Goal: Information Seeking & Learning: Check status

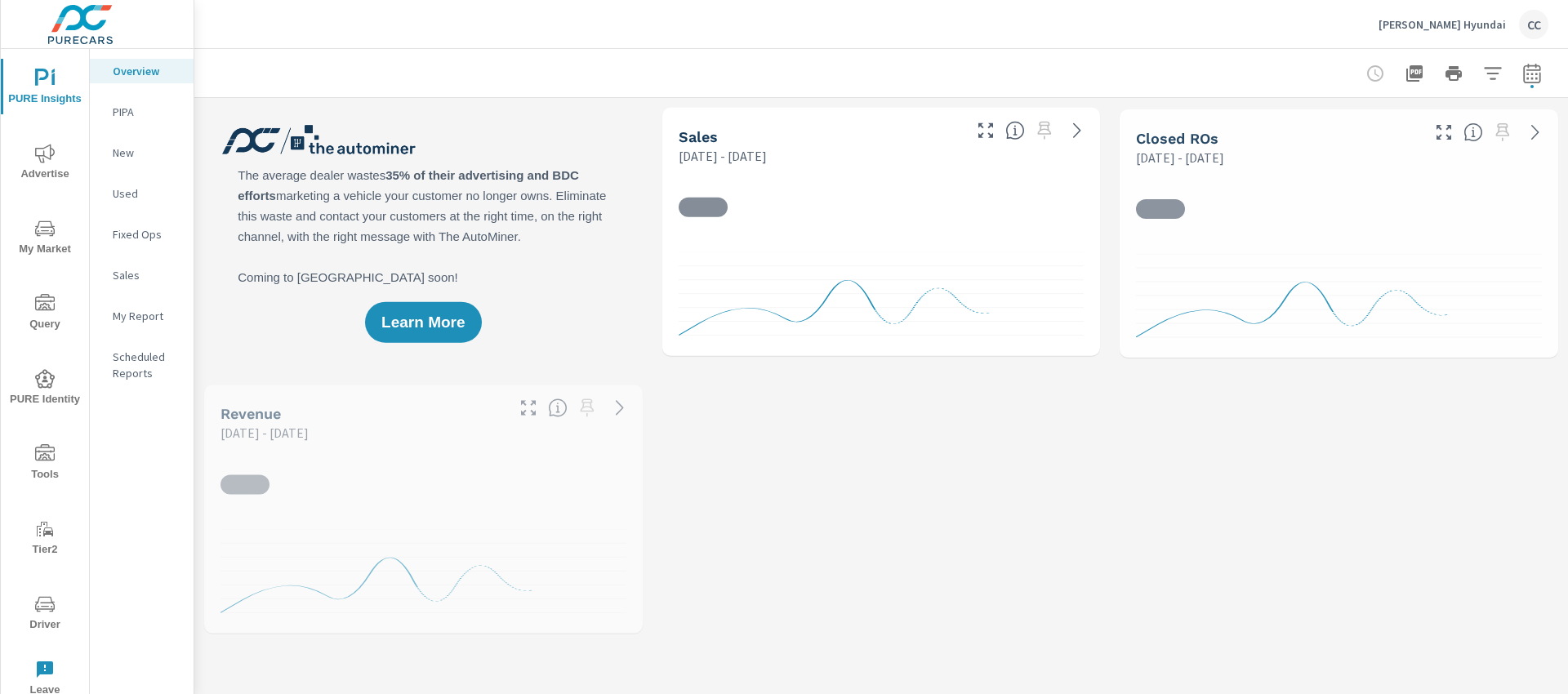
scroll to position [2426, 0]
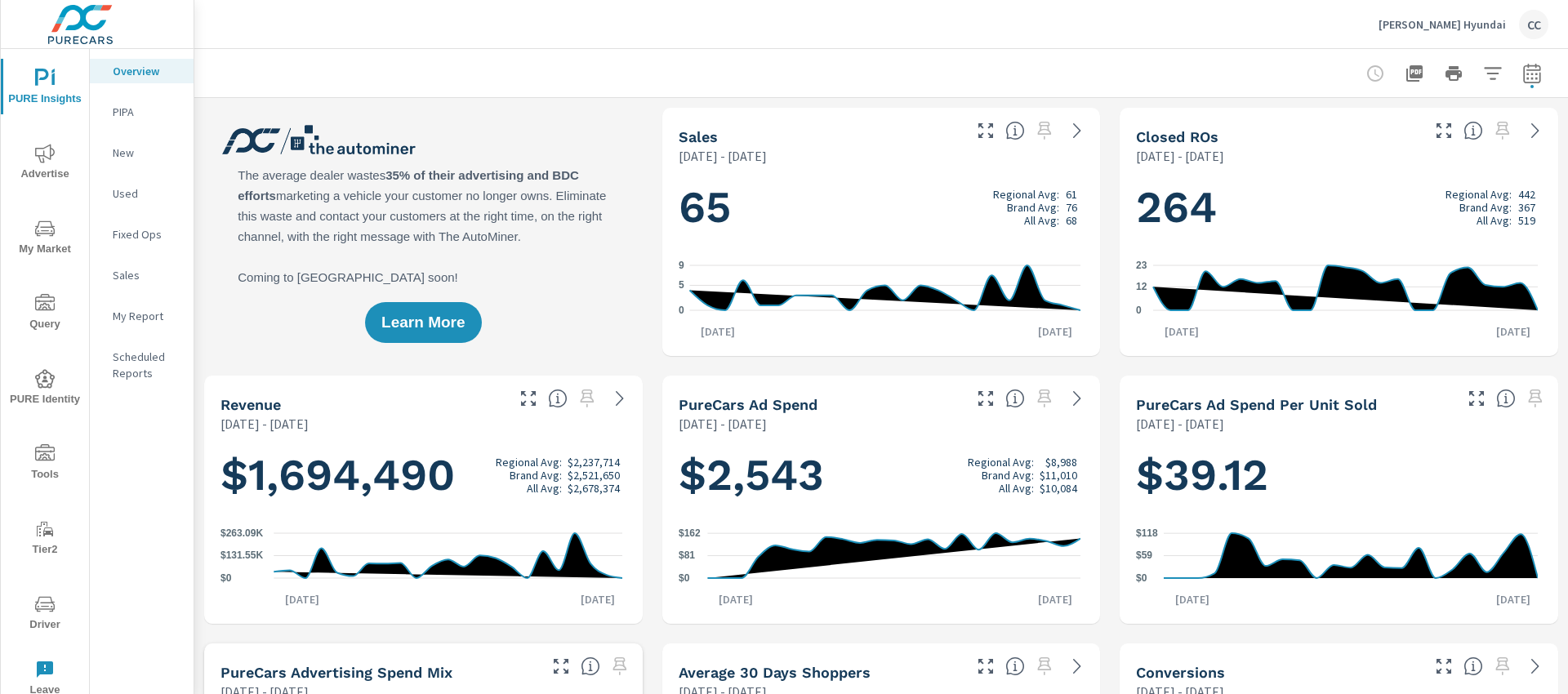
click at [47, 151] on icon "nav menu" at bounding box center [44, 153] width 19 height 19
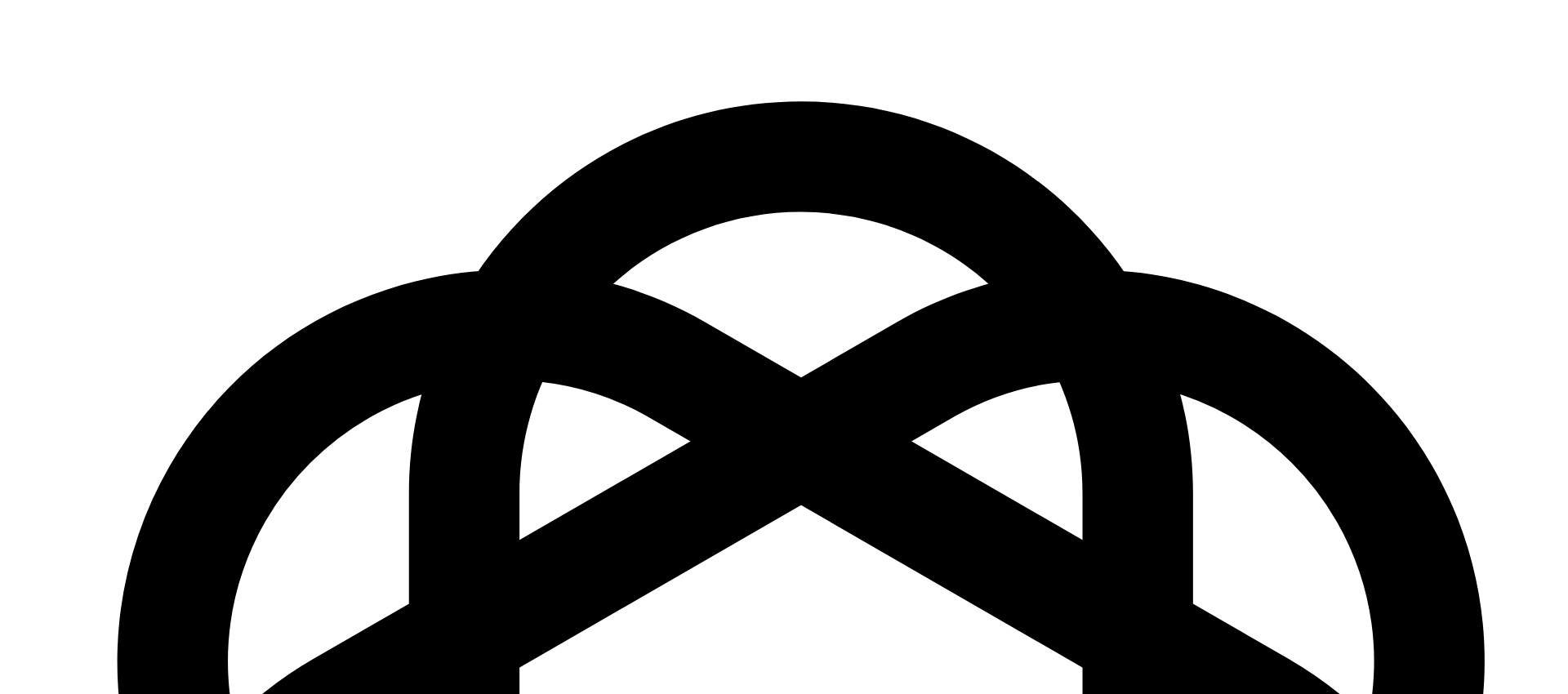
scroll to position [2352, 0]
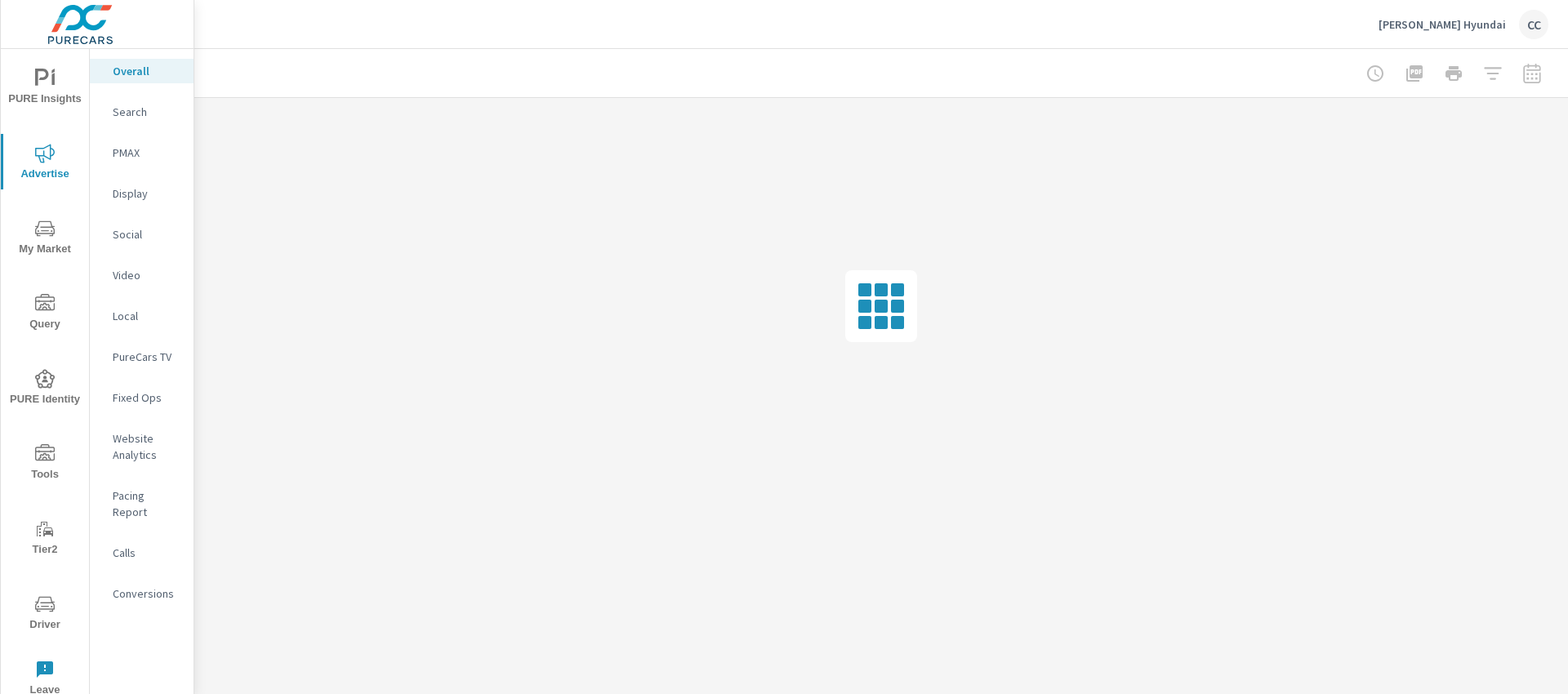
click at [147, 153] on p "PMAX" at bounding box center [147, 152] width 68 height 16
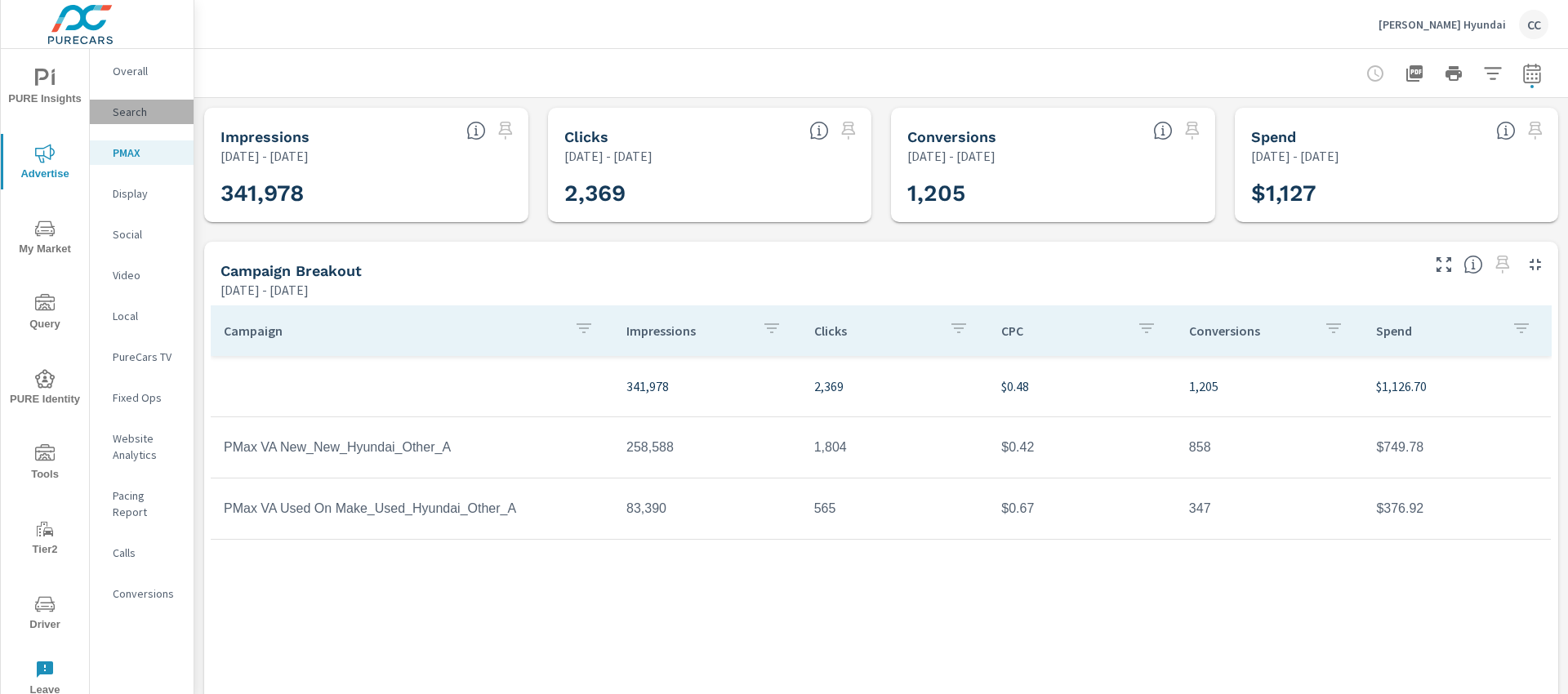
click at [133, 120] on div "Search" at bounding box center [142, 111] width 104 height 24
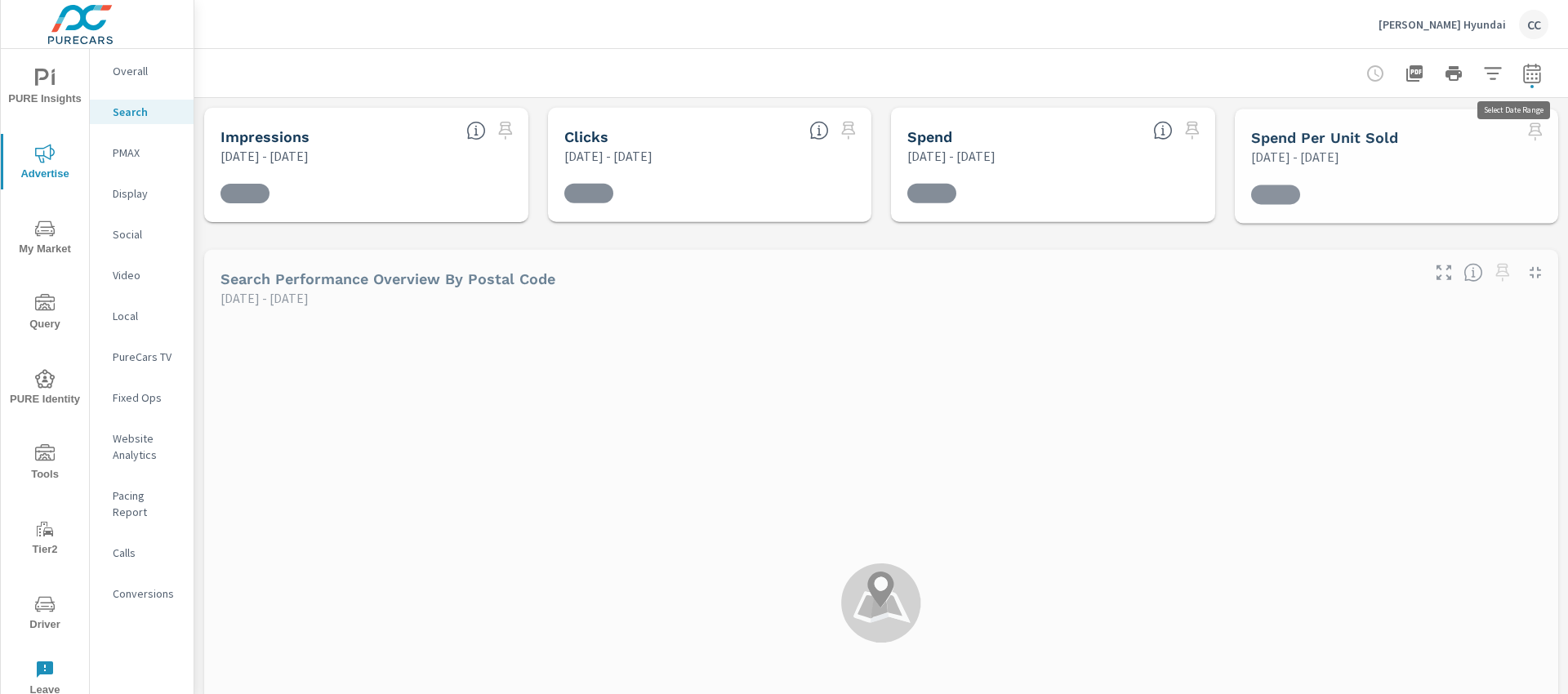
click at [1522, 77] on icon "button" at bounding box center [1531, 73] width 19 height 19
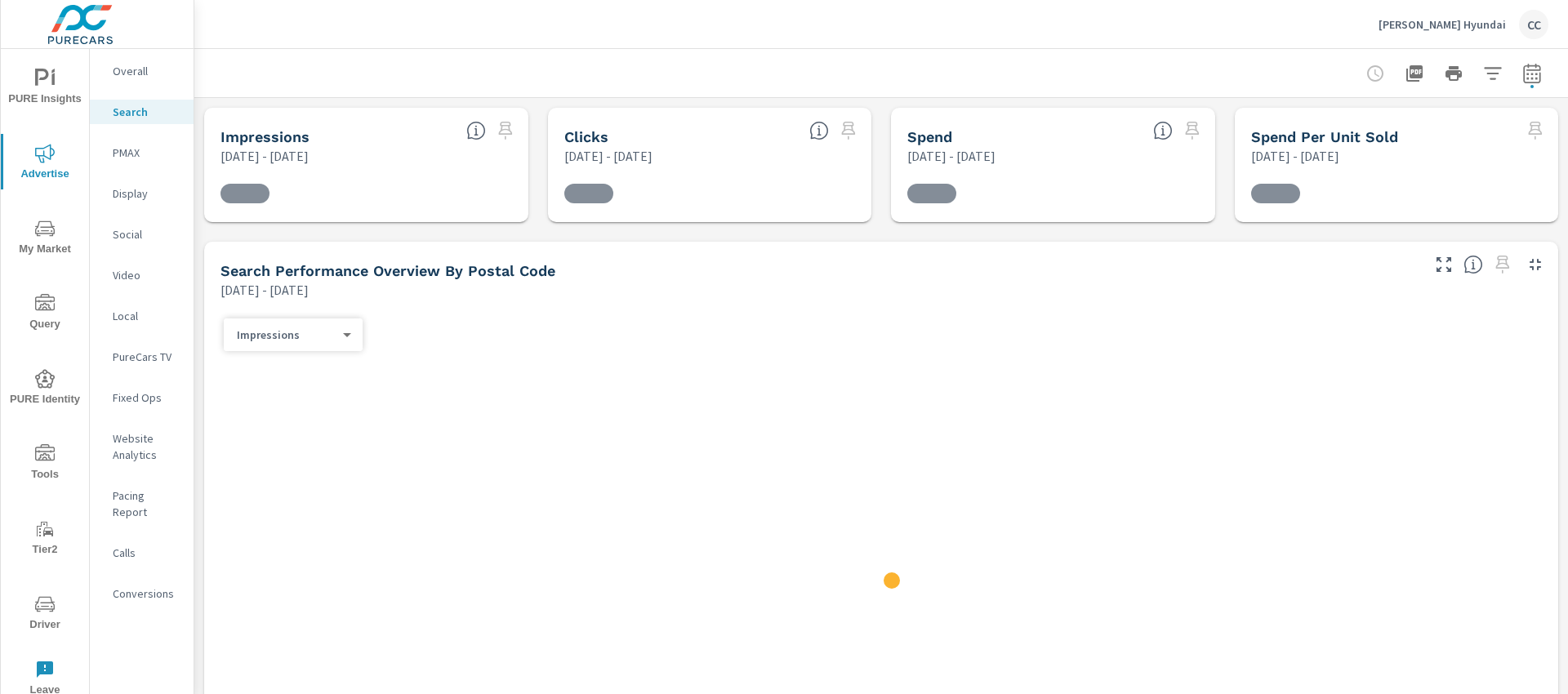
click at [1522, 77] on icon "button" at bounding box center [1531, 73] width 19 height 19
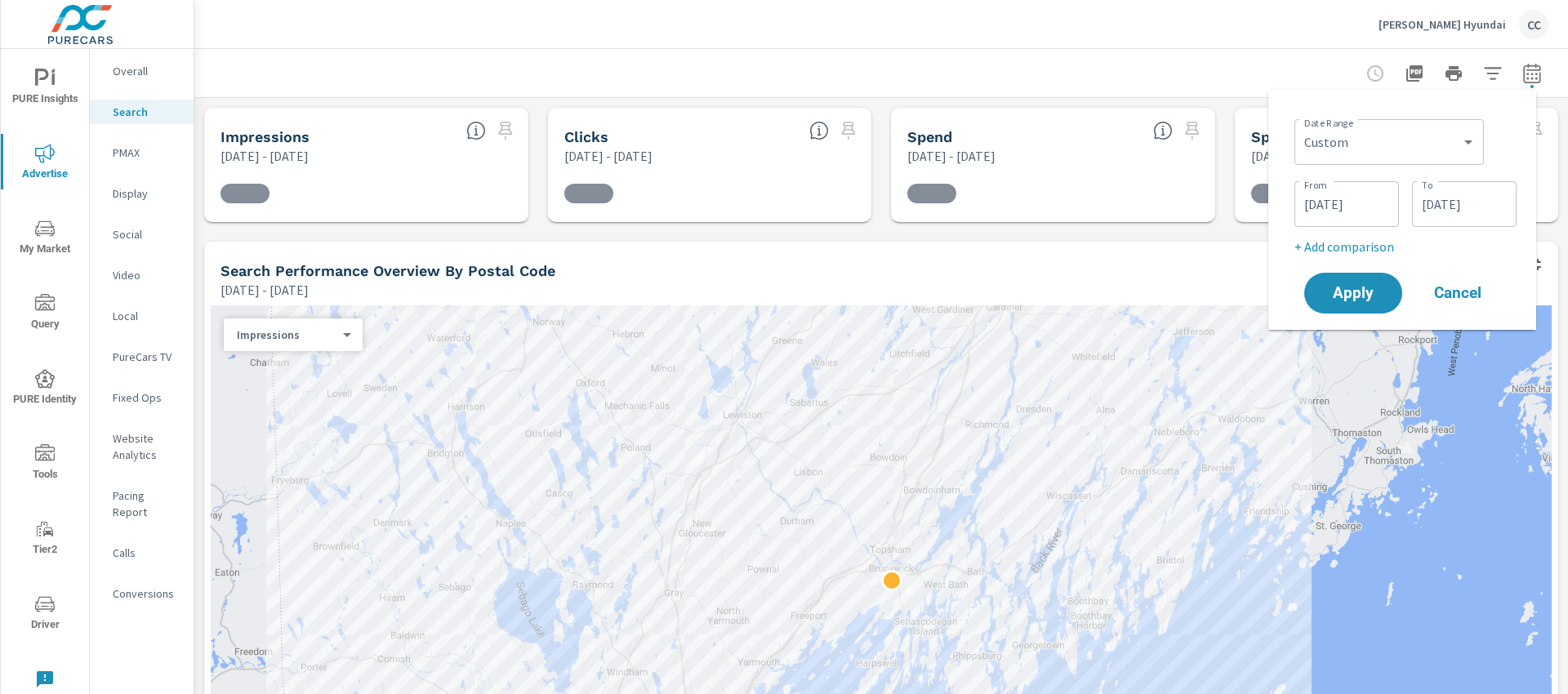
click at [1132, 70] on div at bounding box center [881, 73] width 1335 height 48
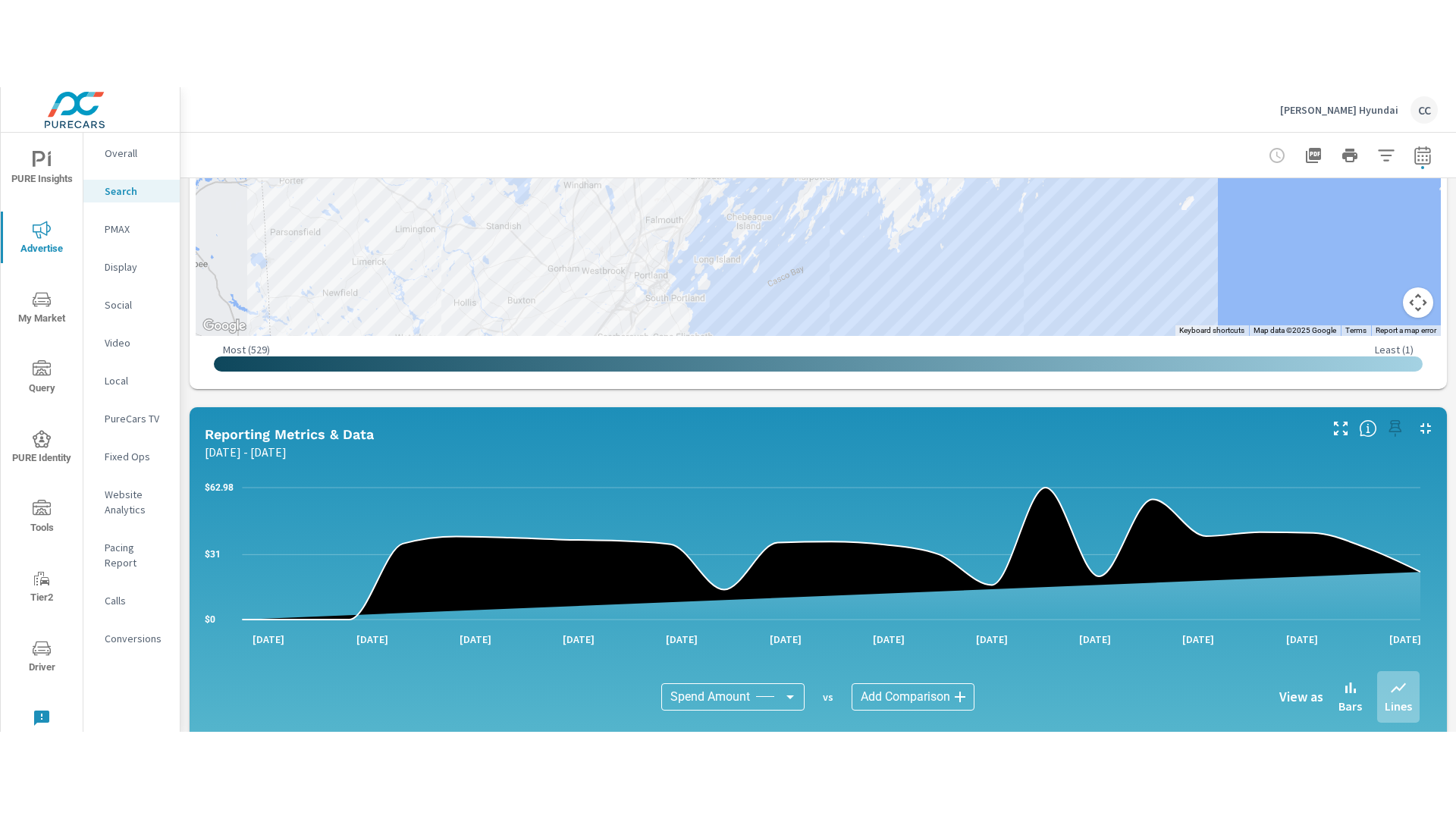
scroll to position [637, 0]
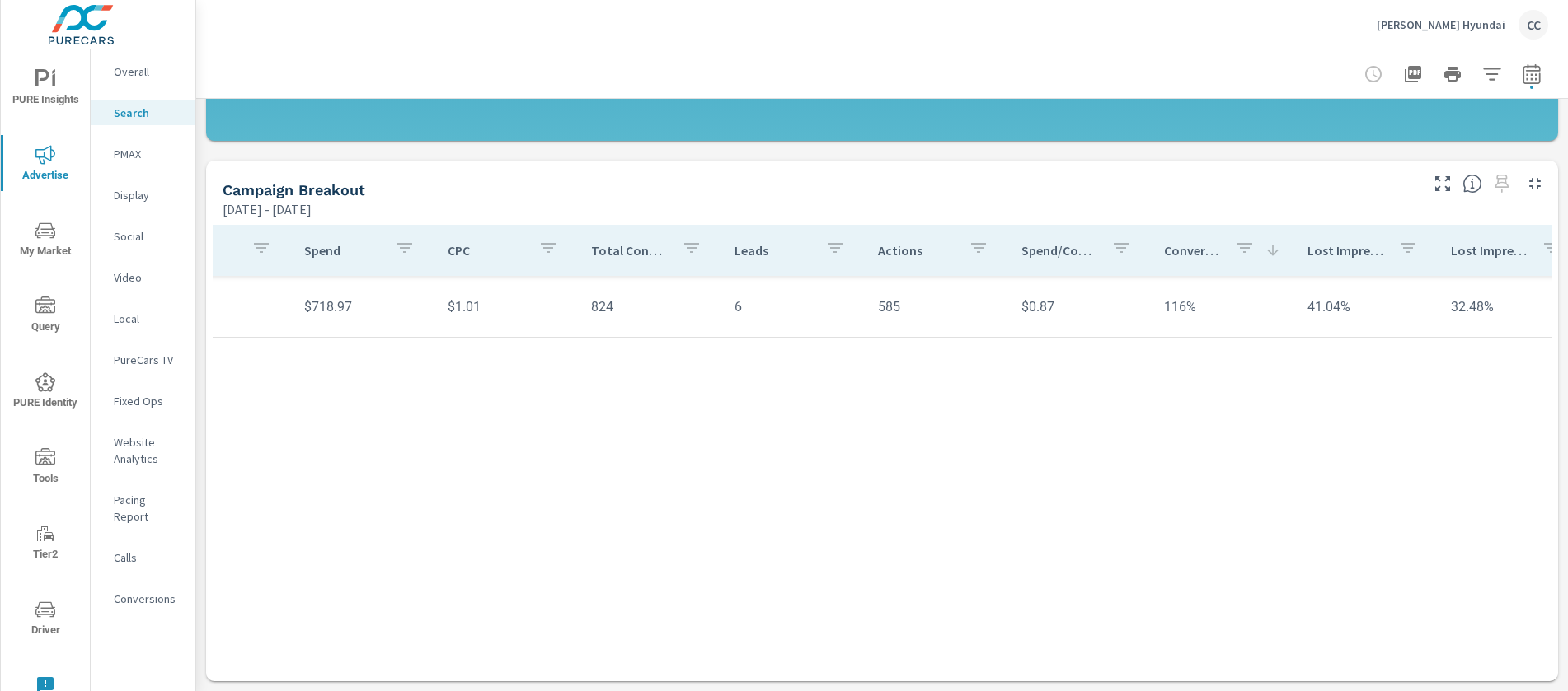
scroll to position [0, 810]
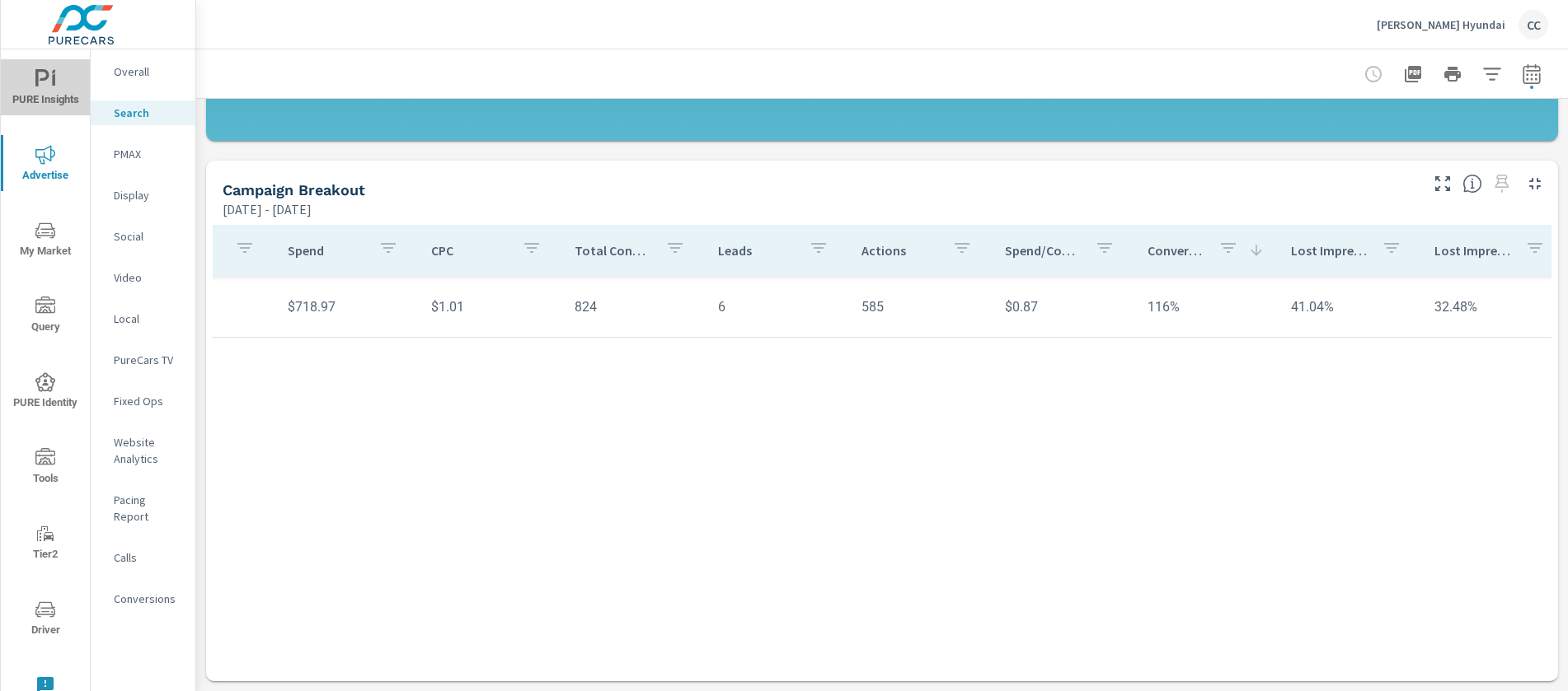
click at [46, 79] on icon "nav menu" at bounding box center [42, 78] width 14 height 18
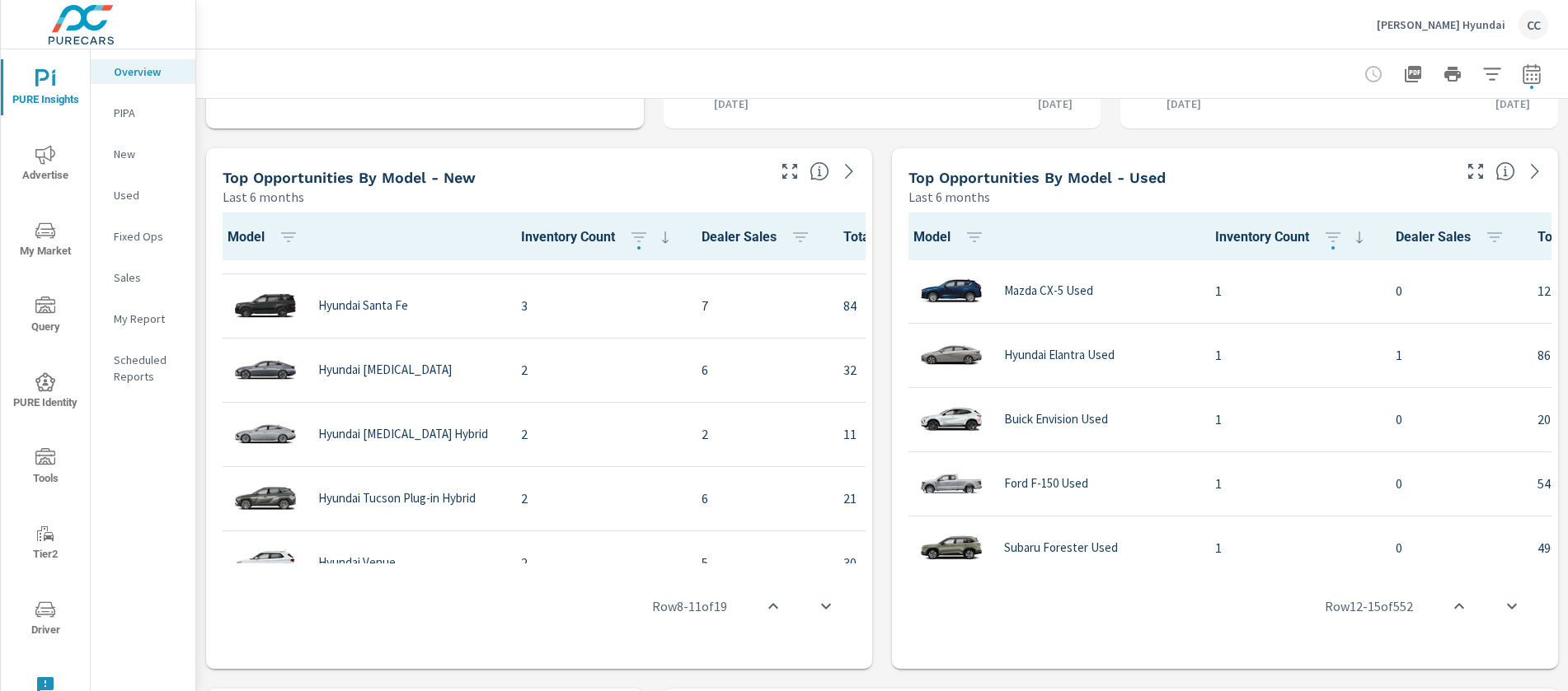
scroll to position [930, 0]
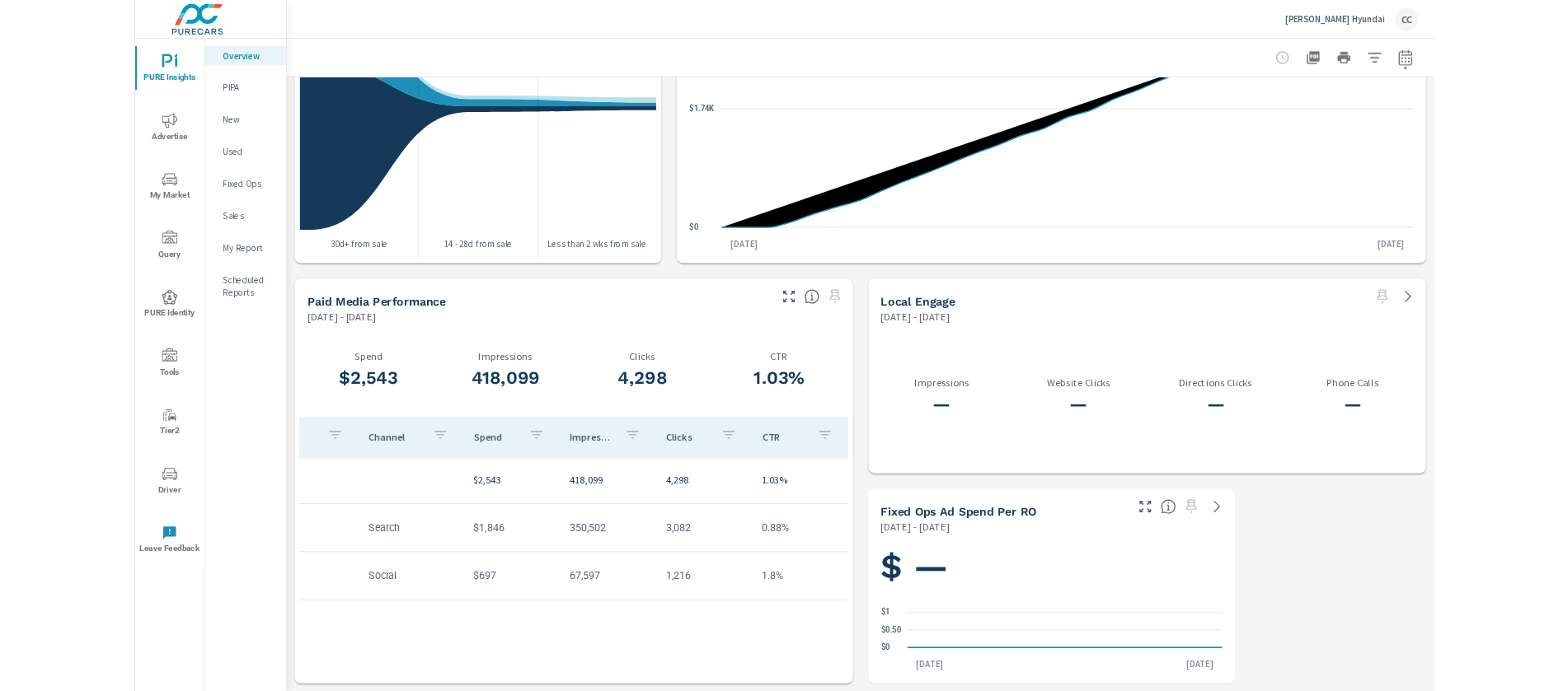
scroll to position [0, 49]
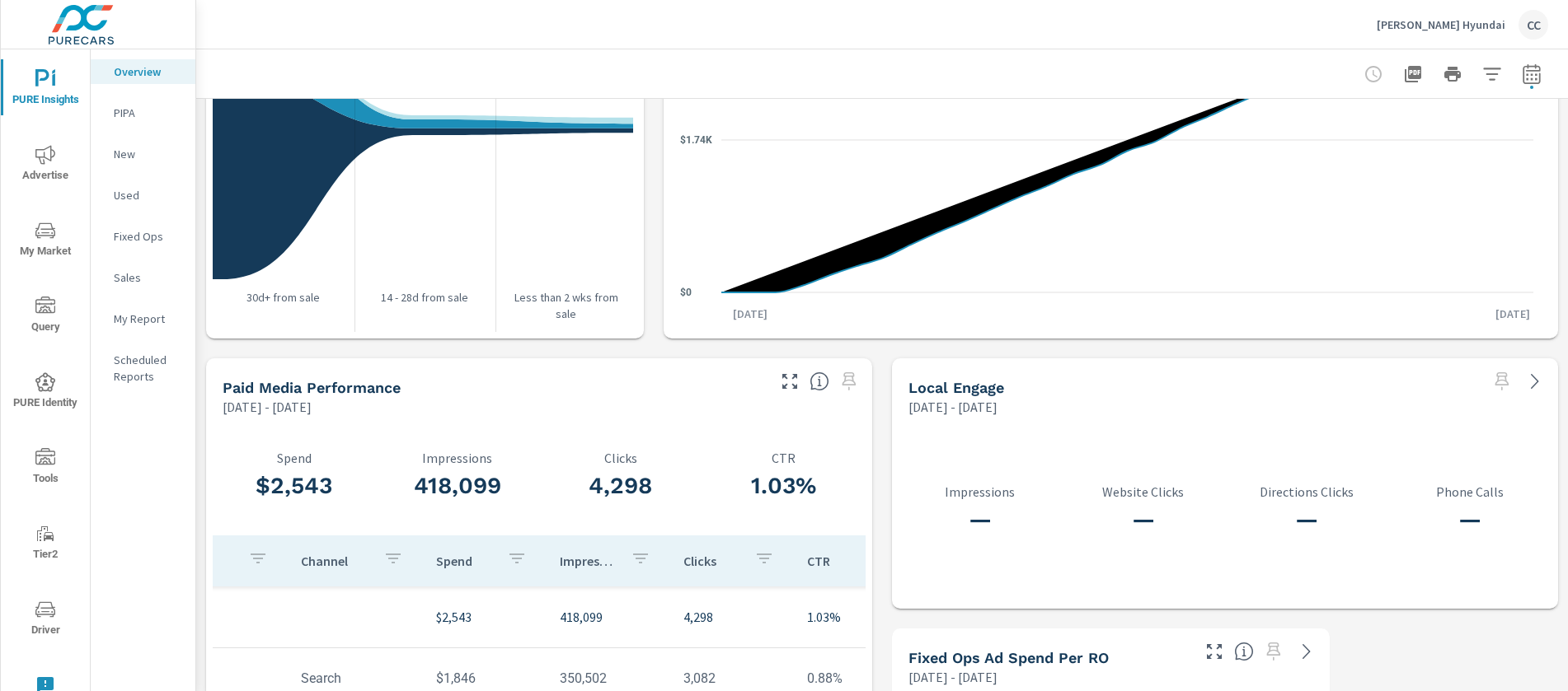
click at [52, 166] on span "Advertise" at bounding box center [45, 164] width 79 height 40
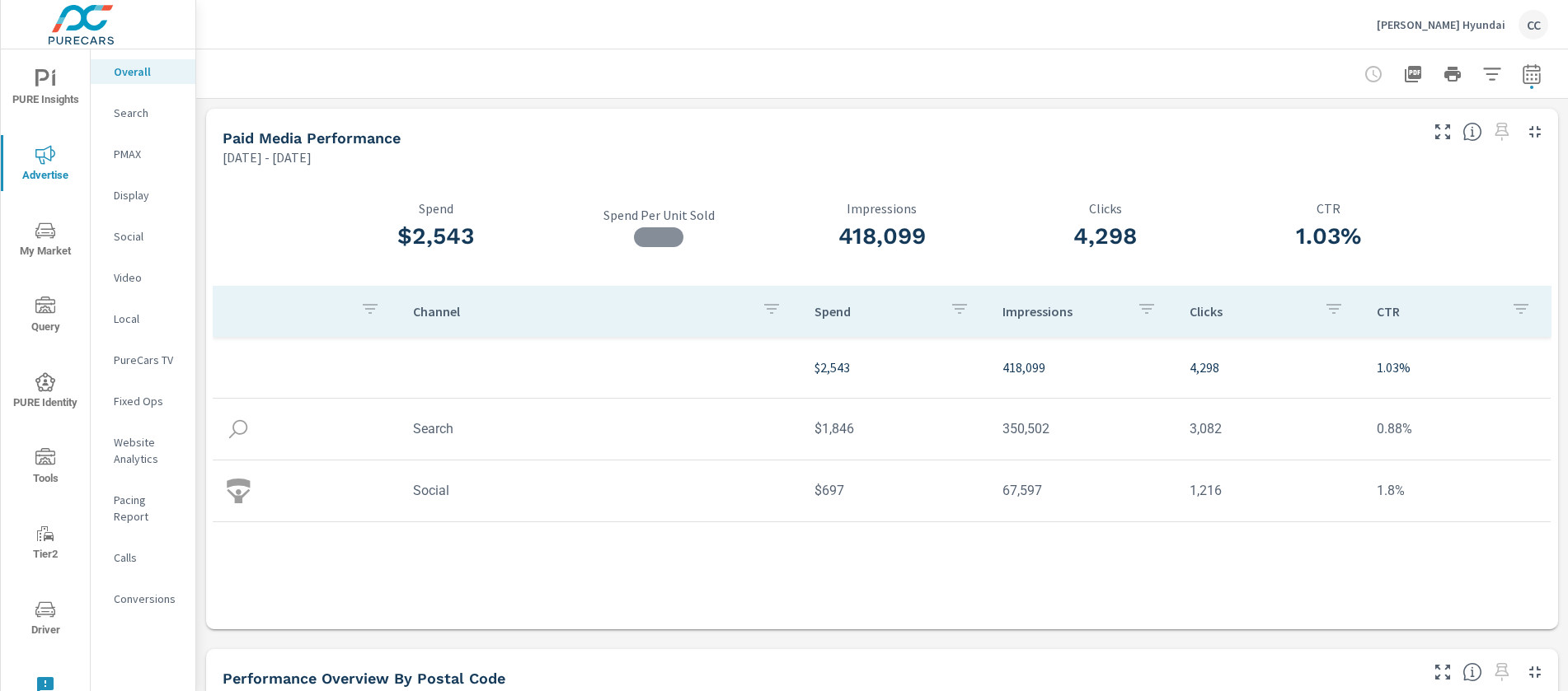
click at [165, 502] on p "Pacing Report" at bounding box center [148, 509] width 68 height 33
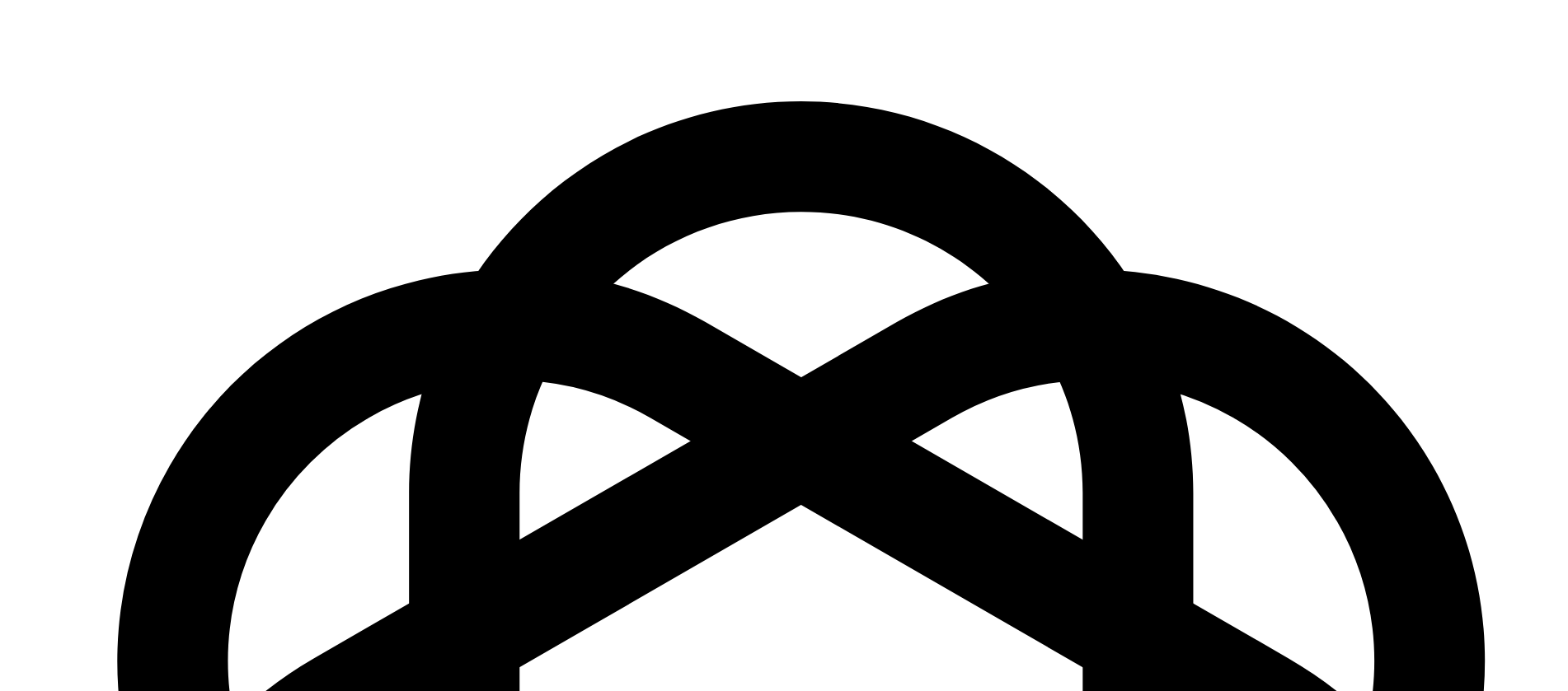
scroll to position [2383, 0]
